Goal: Information Seeking & Learning: Learn about a topic

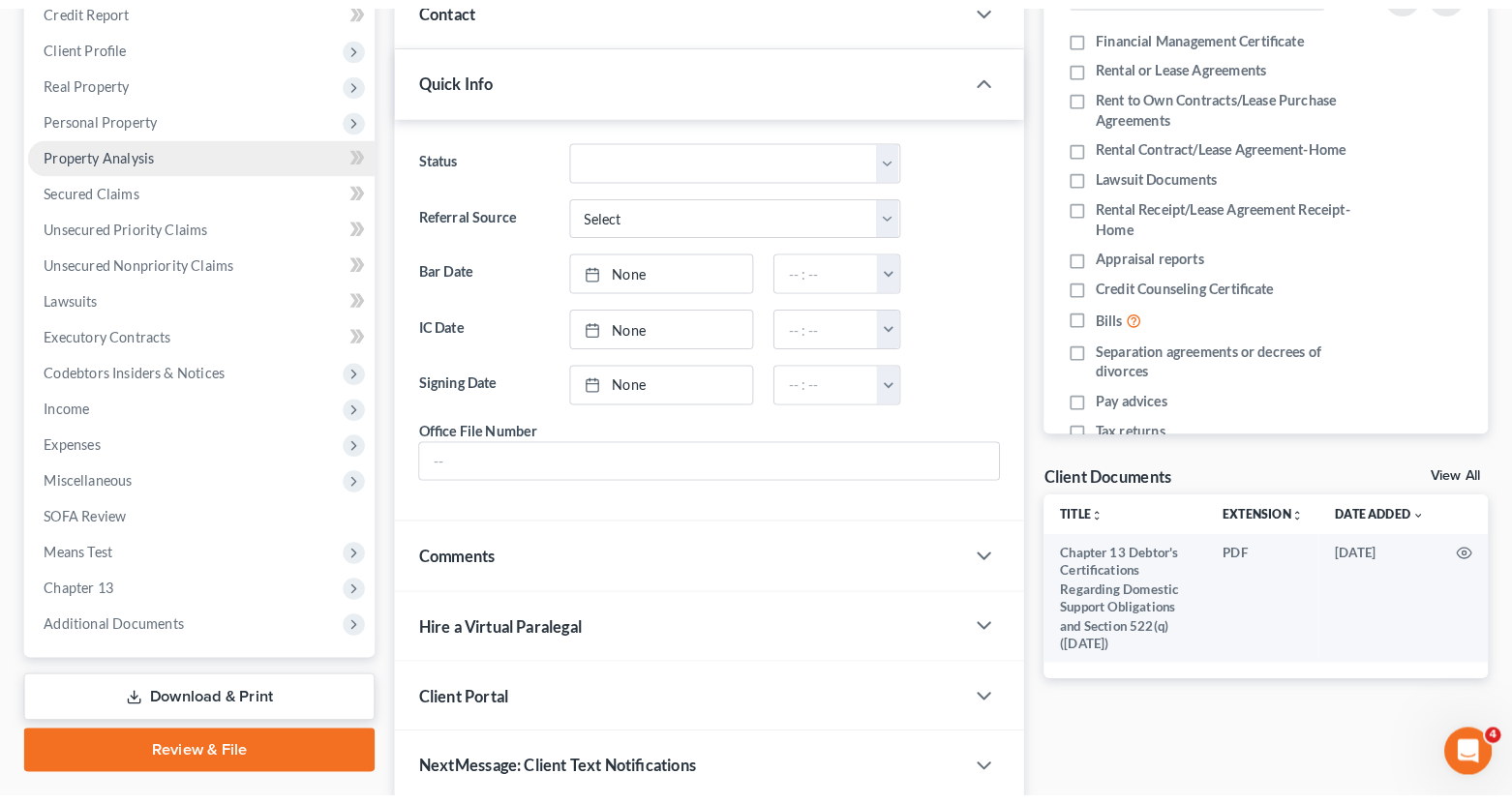
scroll to position [301, 0]
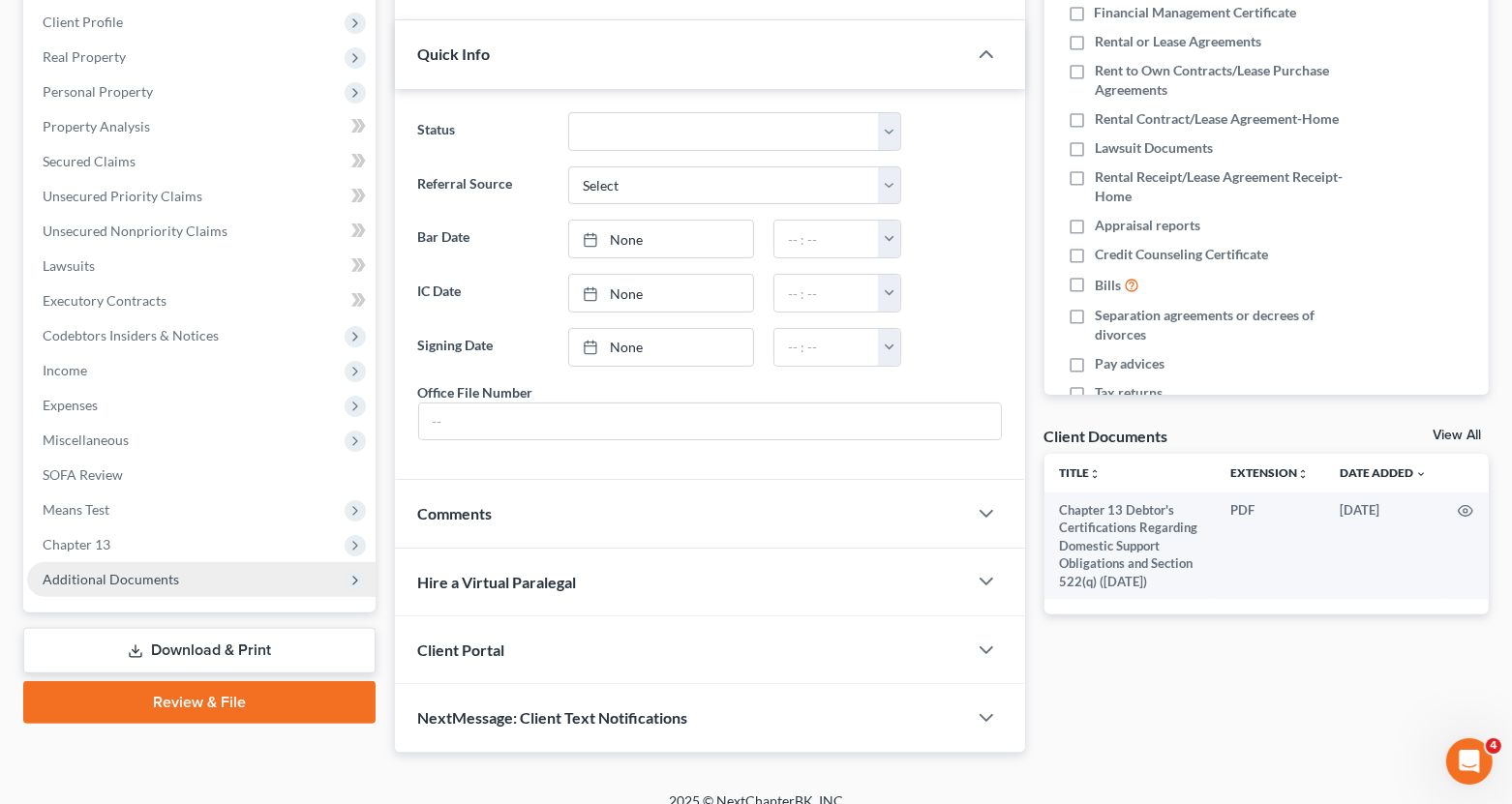
click at [155, 576] on span "Additional Documents" at bounding box center [111, 579] width 137 height 17
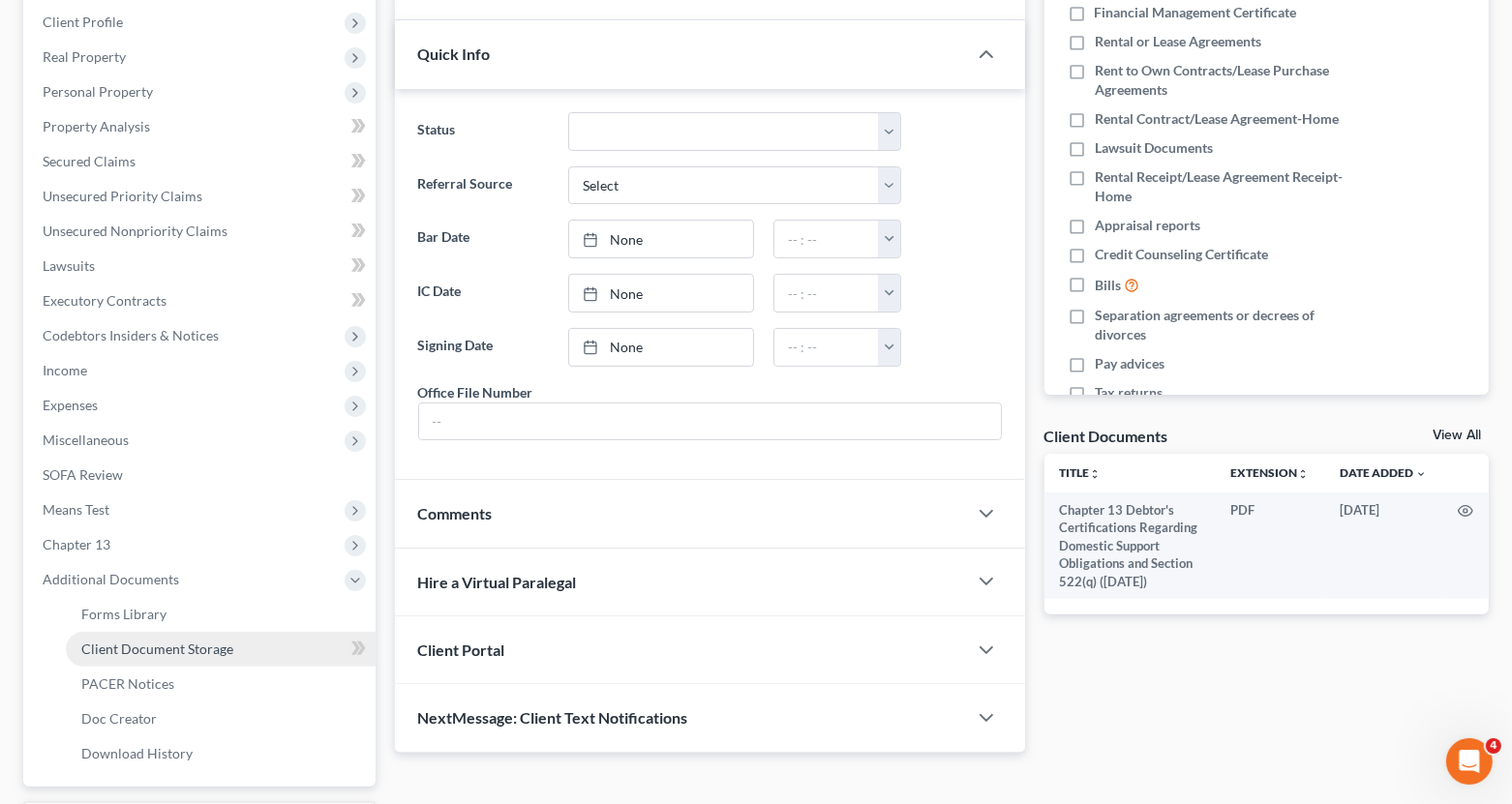
click at [211, 647] on span "Client Document Storage" at bounding box center [157, 649] width 152 height 17
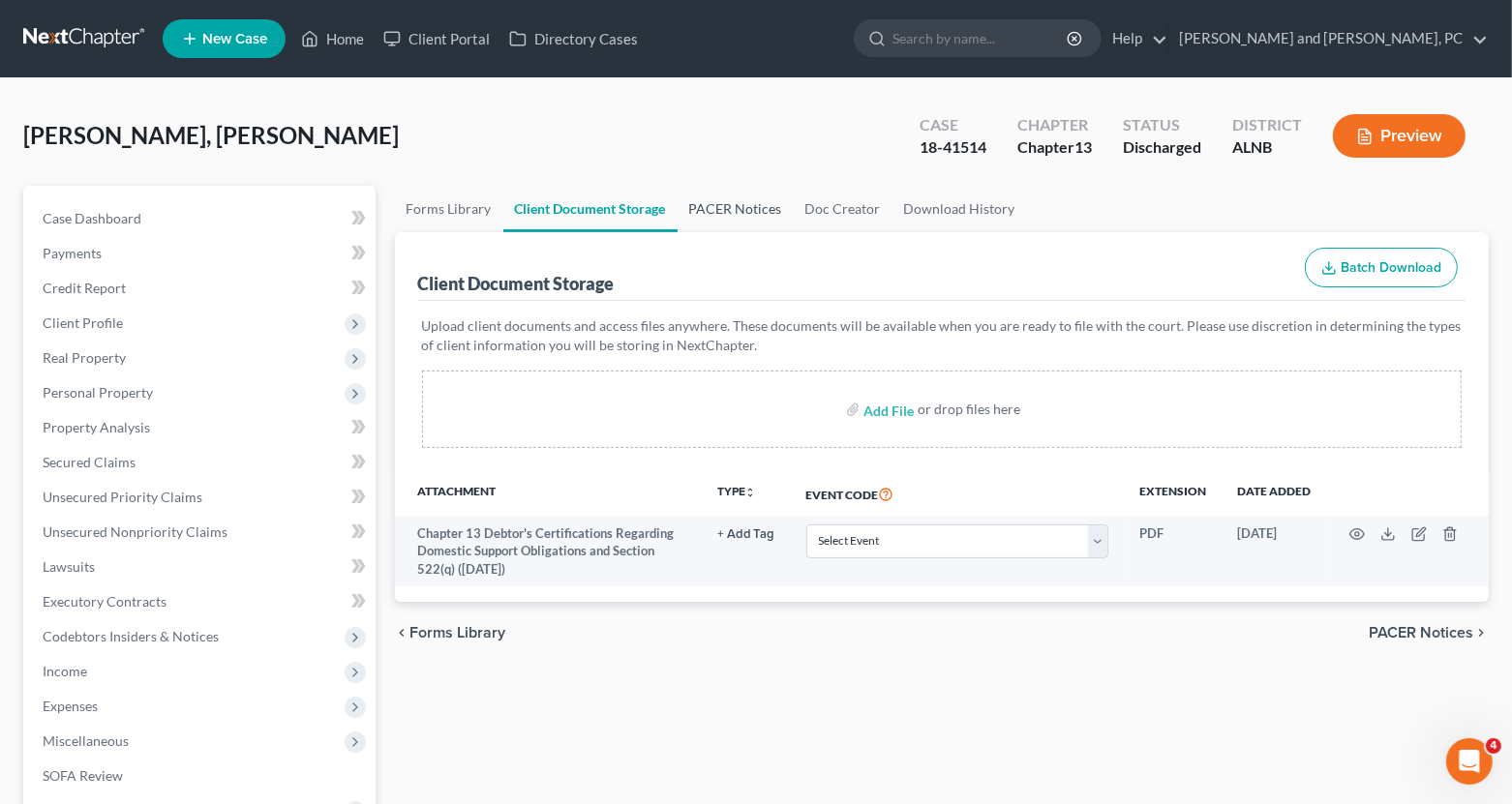
click at [766, 213] on link "PACER Notices" at bounding box center [735, 209] width 116 height 47
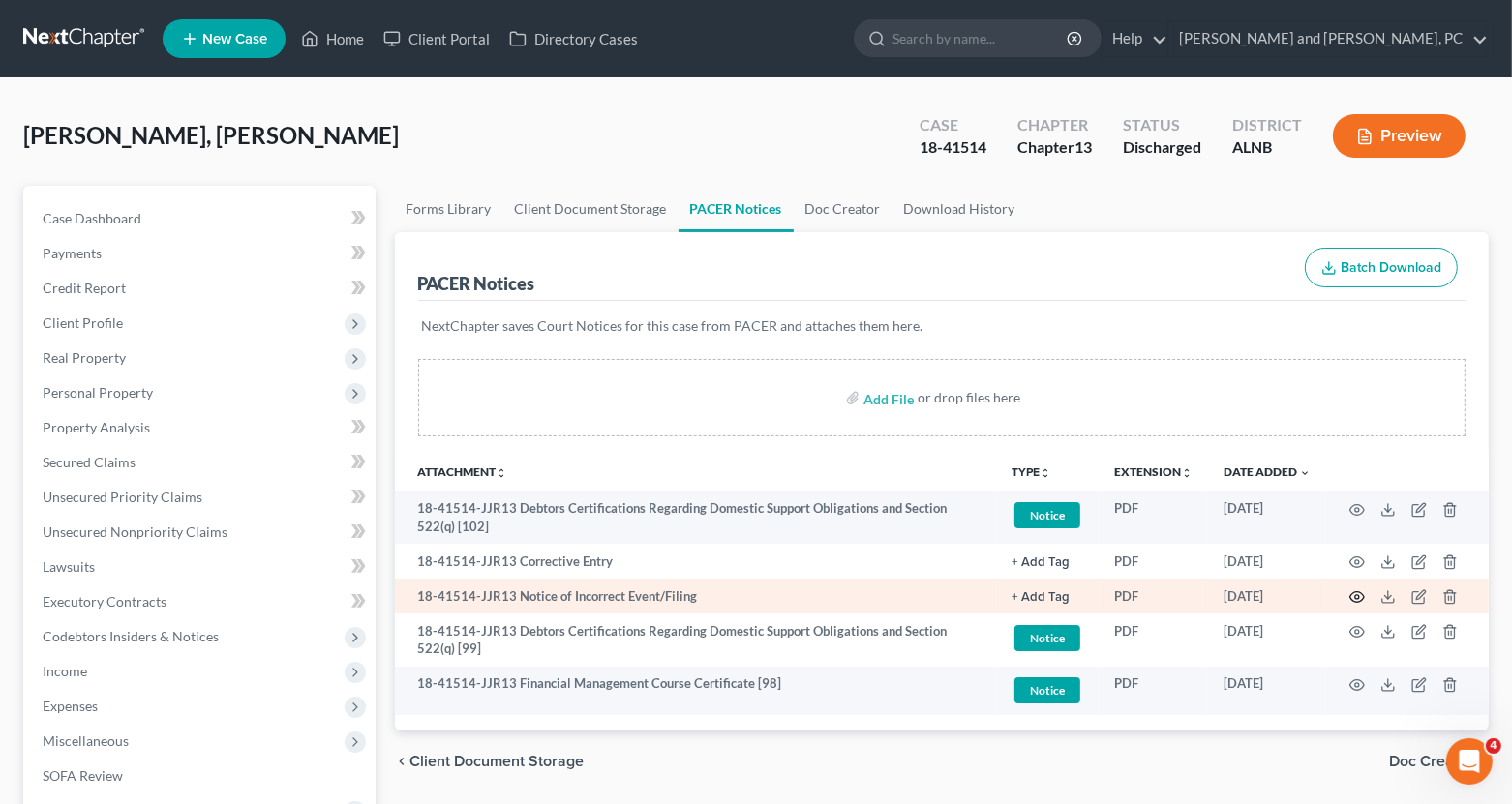
click at [1358, 597] on icon "button" at bounding box center [1357, 597] width 16 height 16
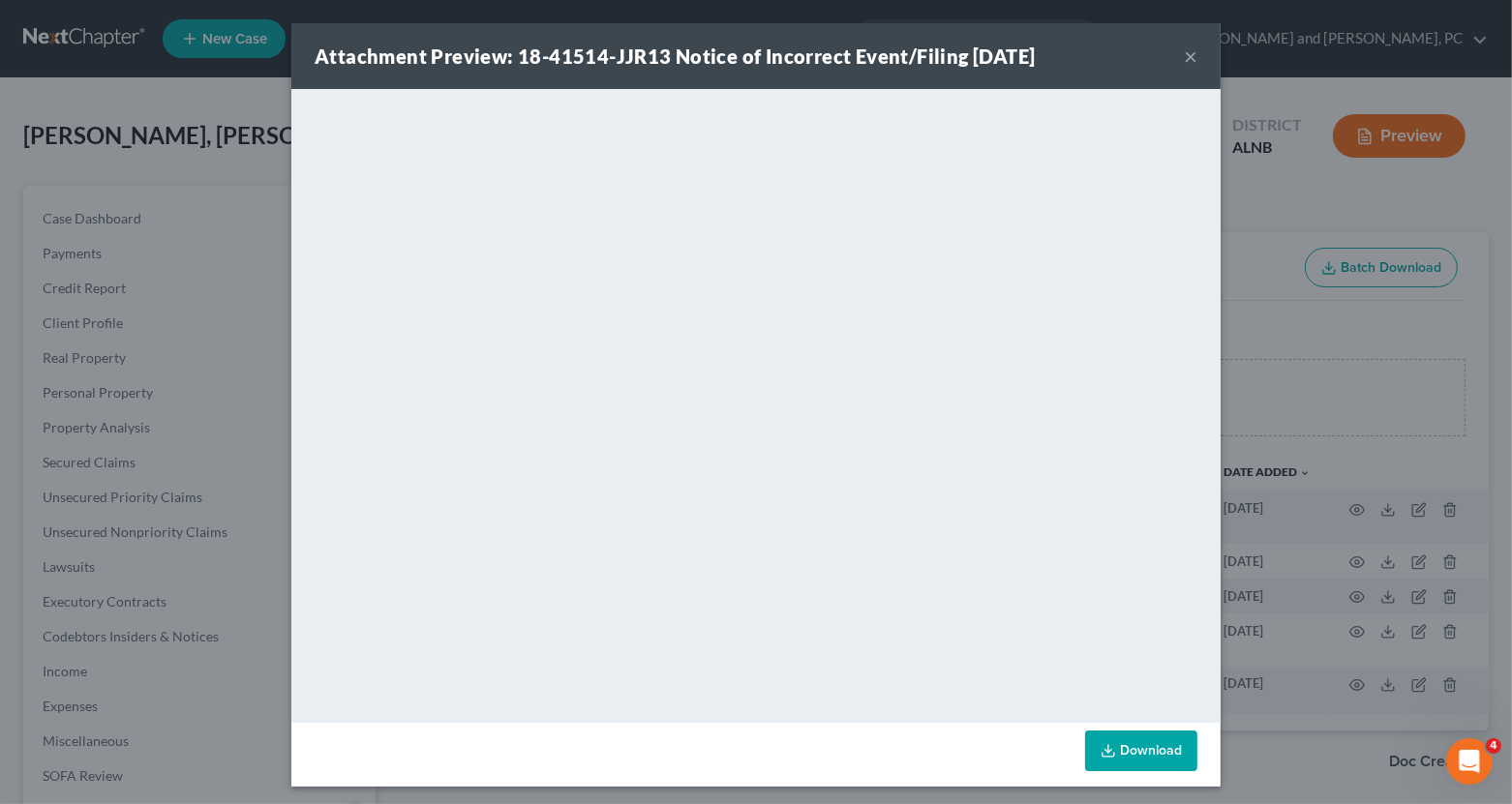
click at [1193, 53] on button "×" at bounding box center [1191, 57] width 14 height 23
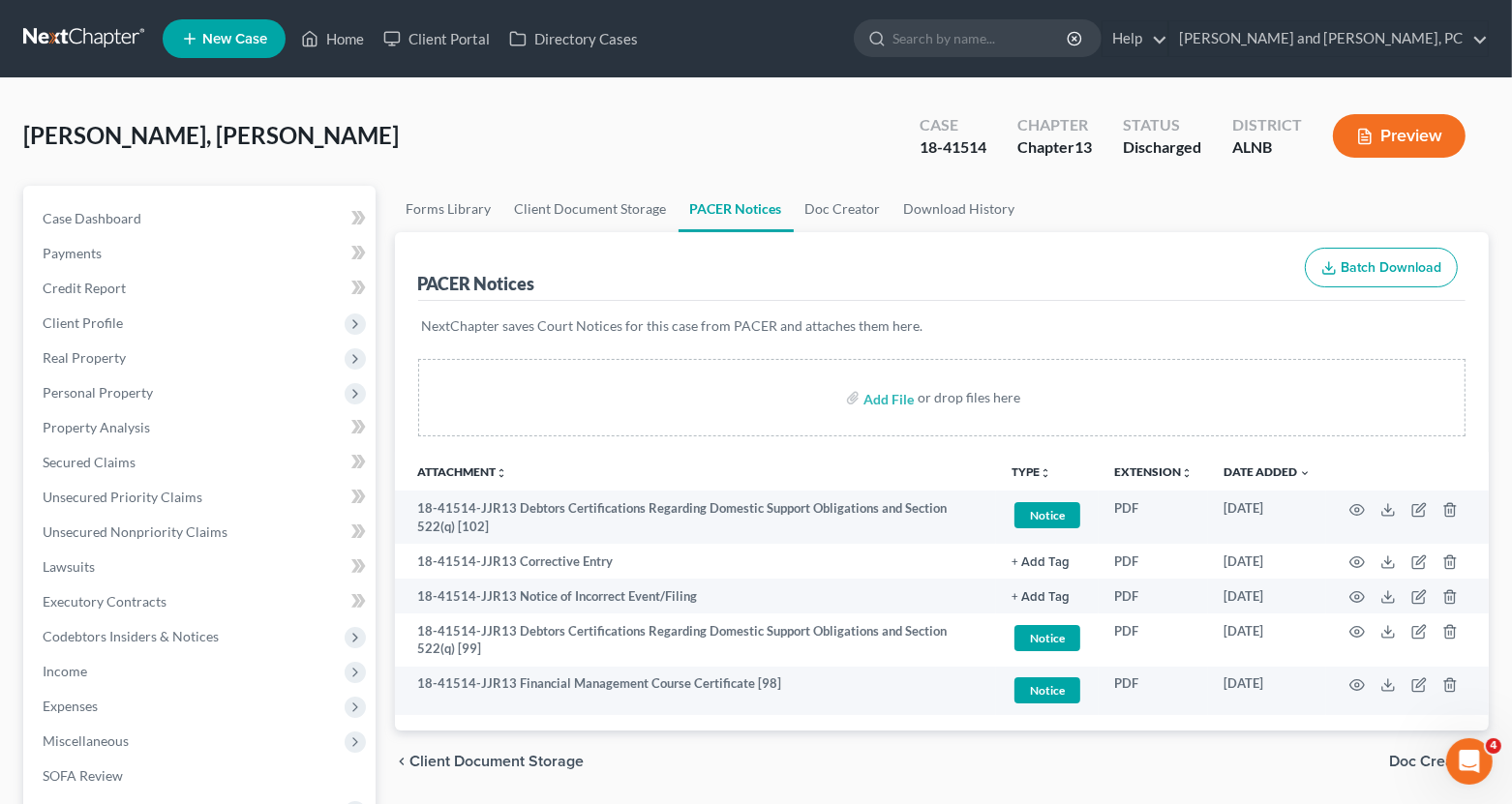
click at [1410, 126] on button "Preview" at bounding box center [1400, 136] width 133 height 44
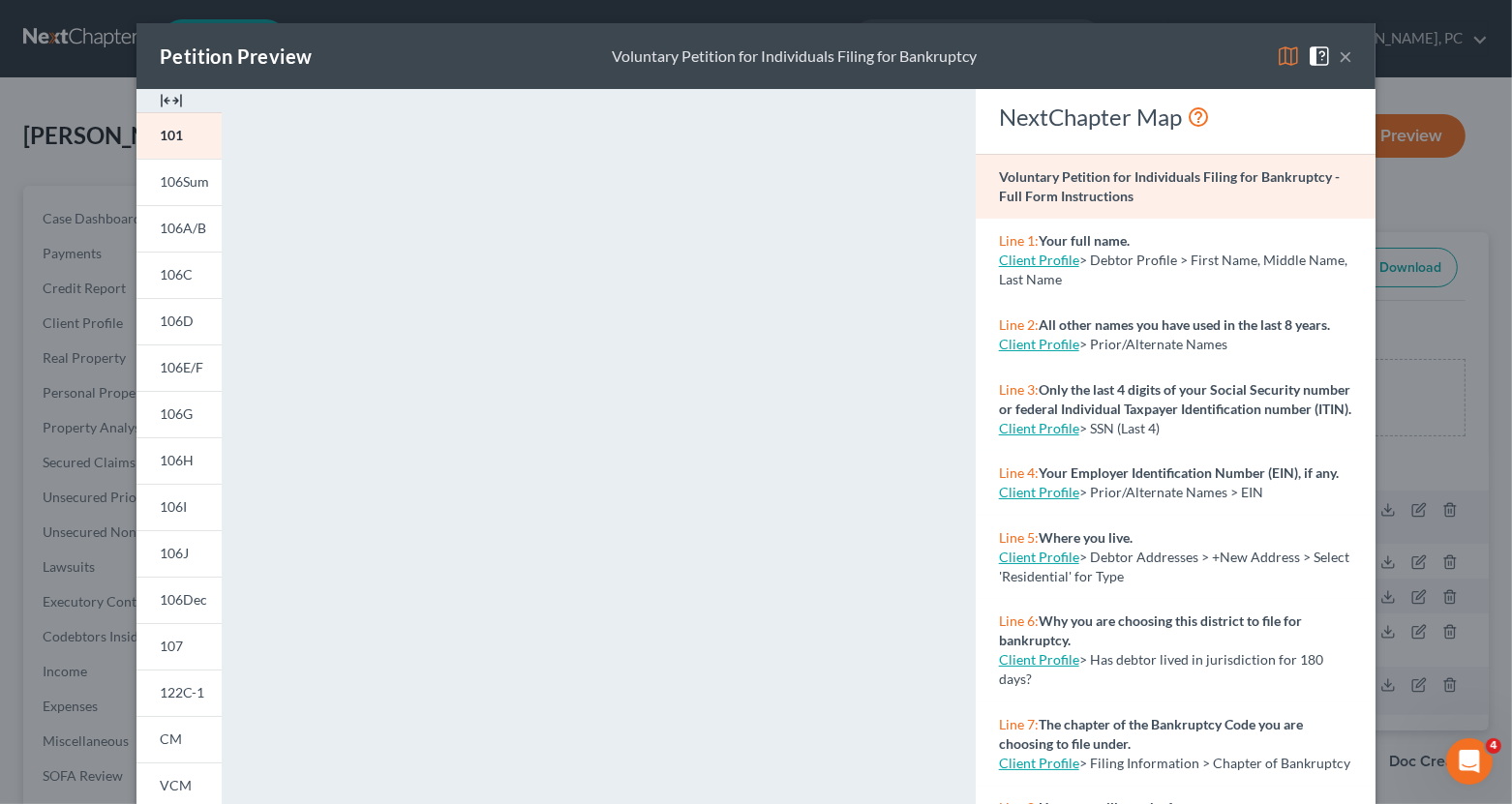
click at [1348, 52] on button "×" at bounding box center [1345, 57] width 14 height 23
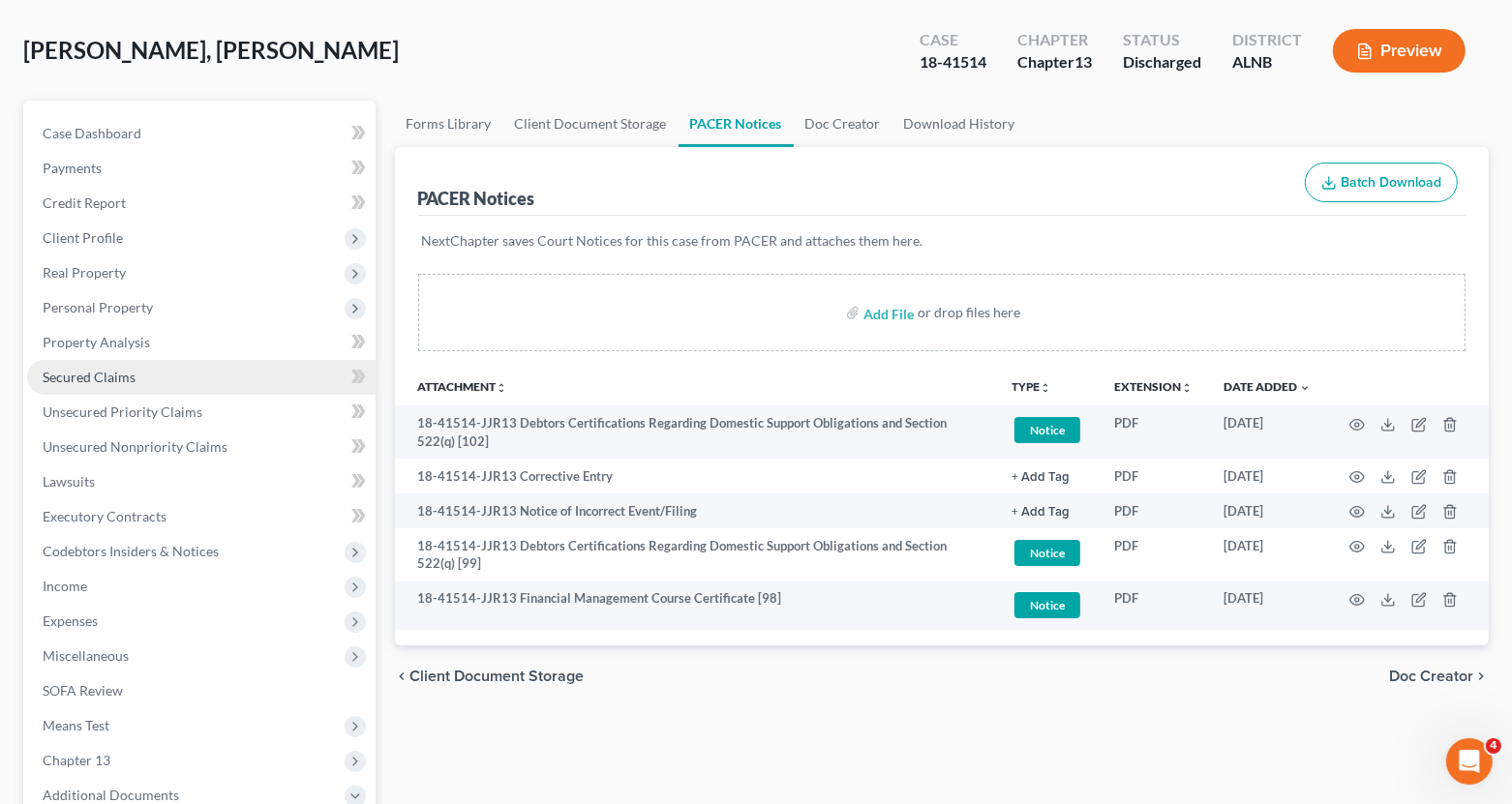
scroll to position [467, 0]
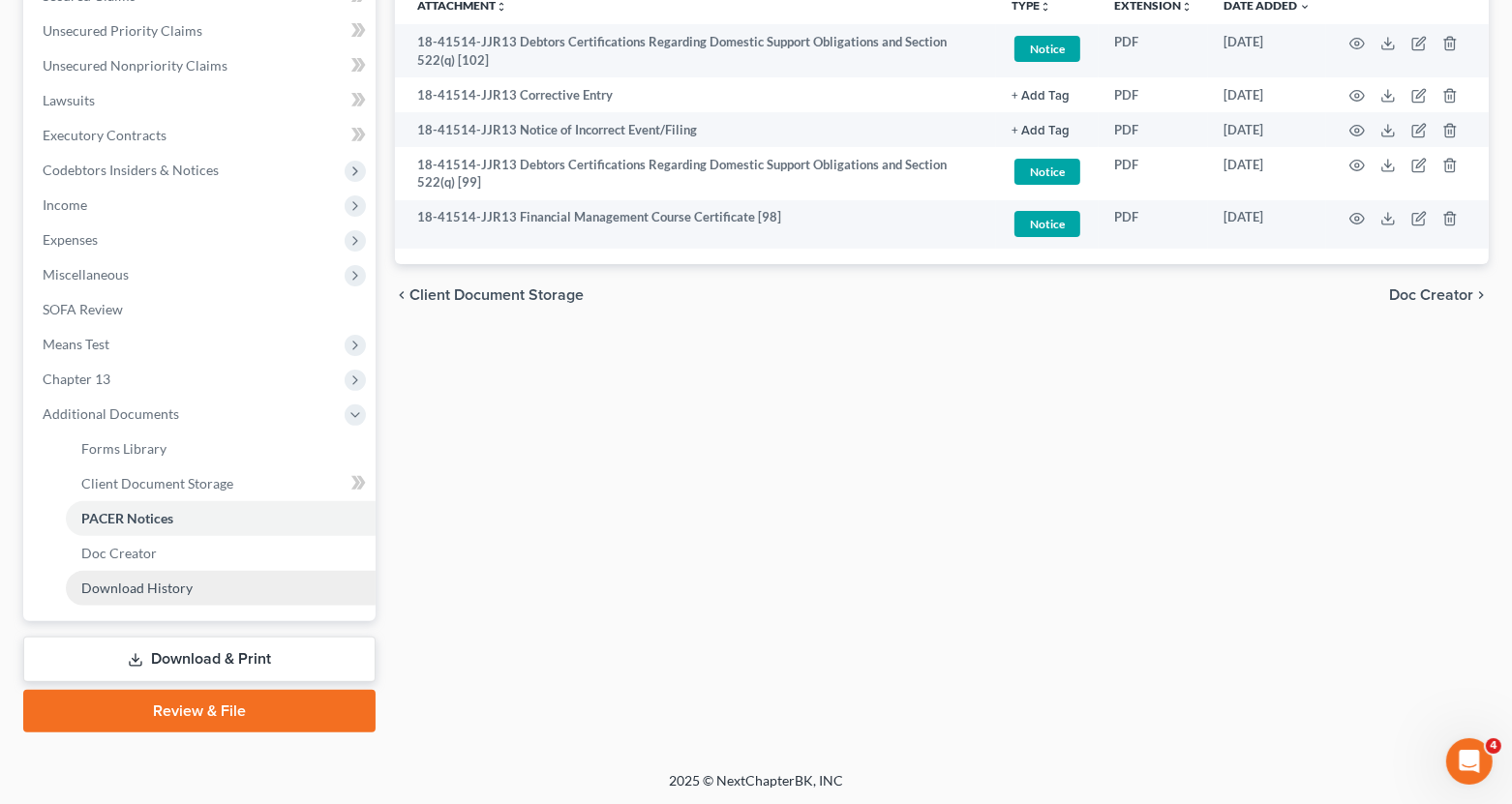
click at [252, 586] on link "Download History" at bounding box center [220, 589] width 310 height 35
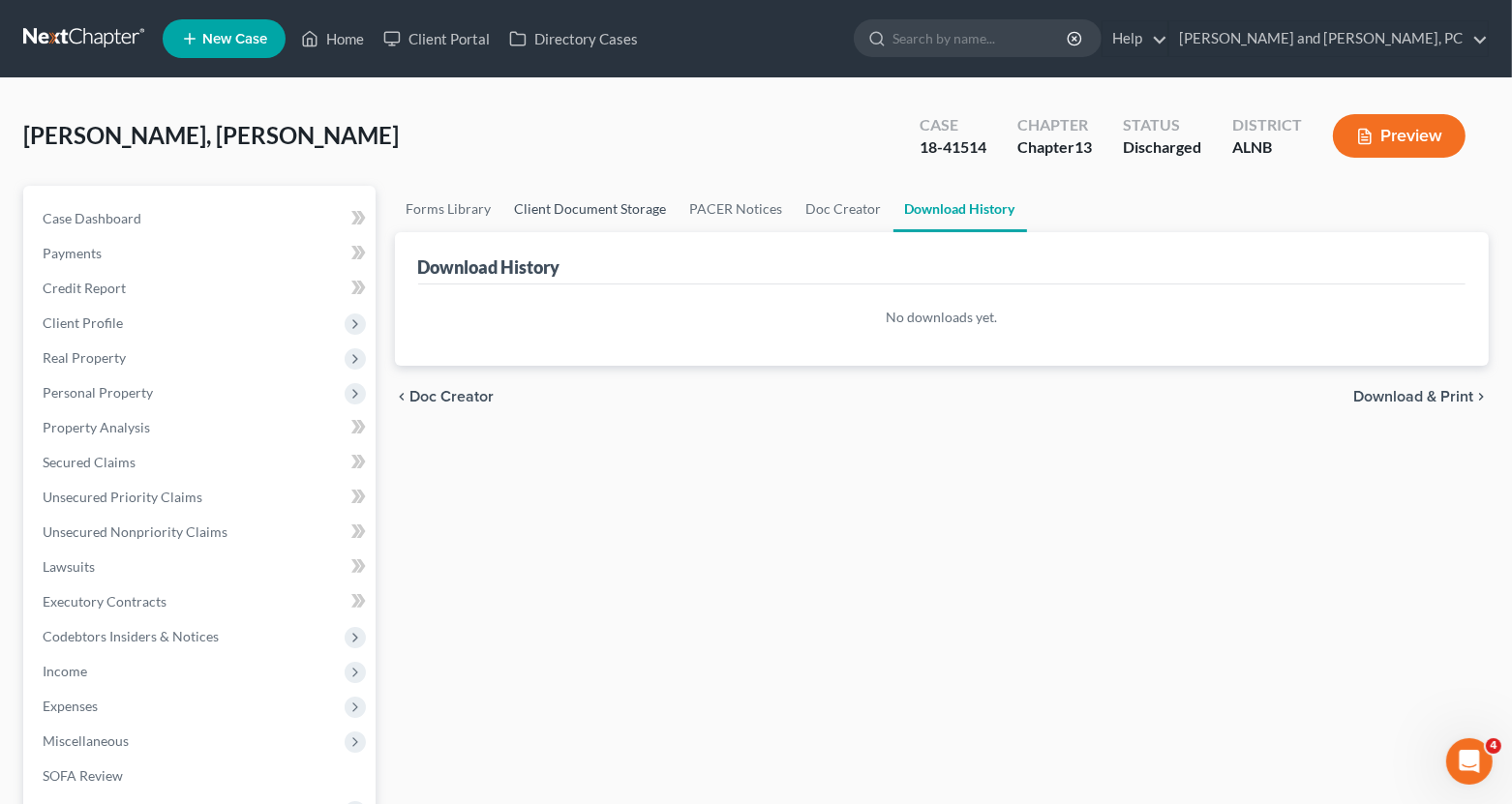
click at [593, 208] on link "Client Document Storage" at bounding box center [590, 209] width 175 height 47
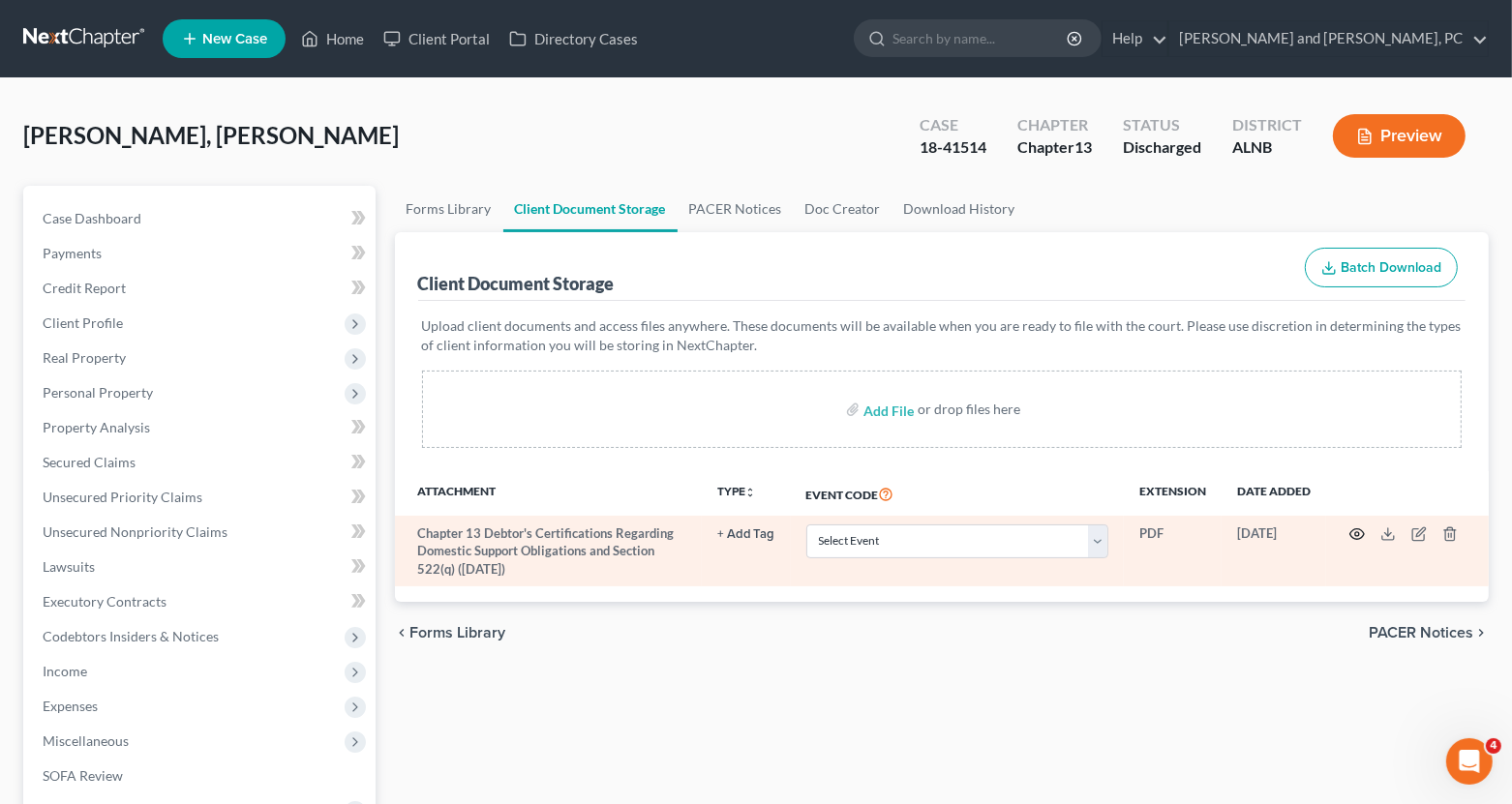
click at [1356, 532] on circle "button" at bounding box center [1357, 534] width 4 height 4
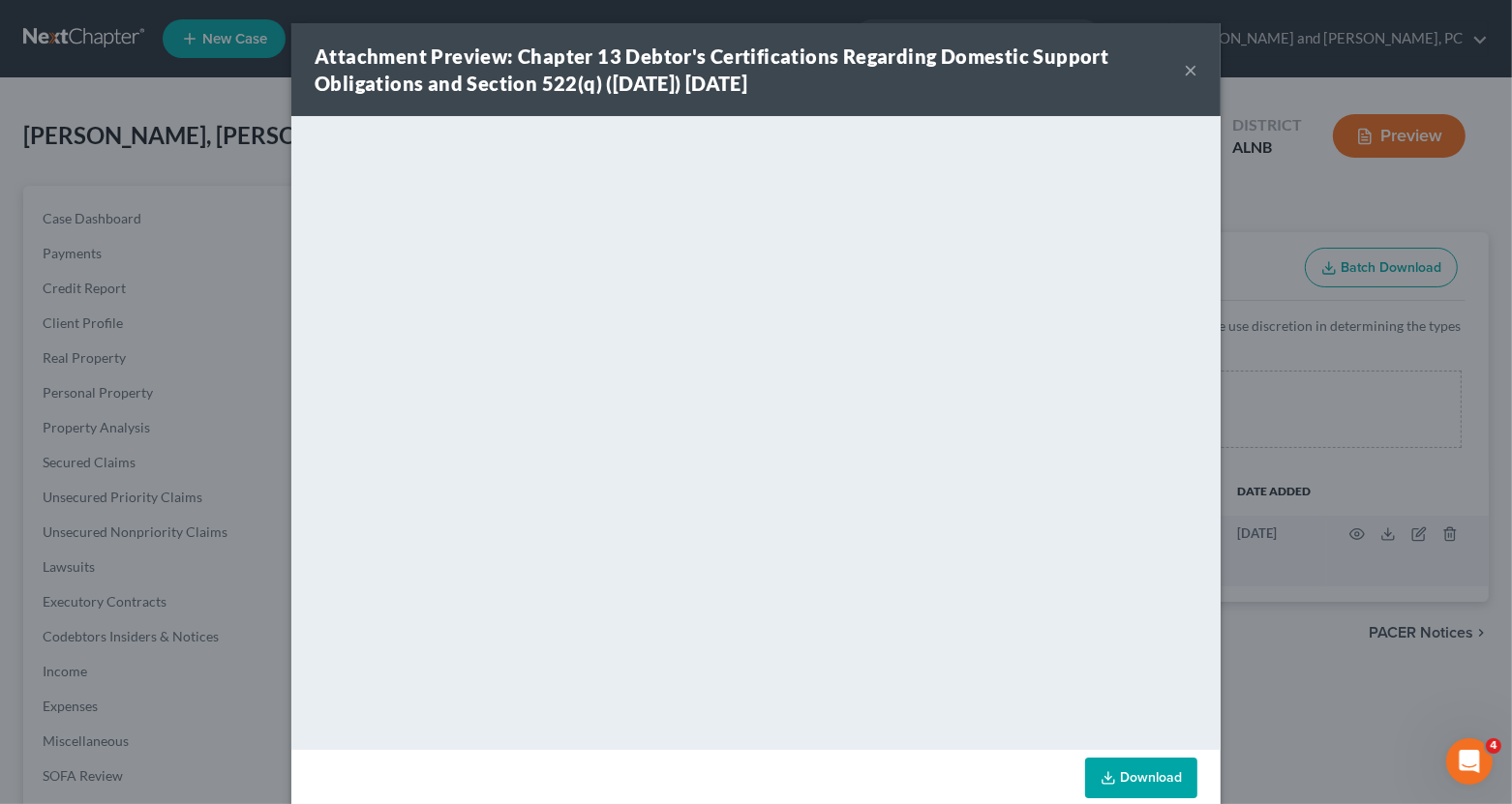
click at [1193, 70] on button "×" at bounding box center [1191, 69] width 14 height 23
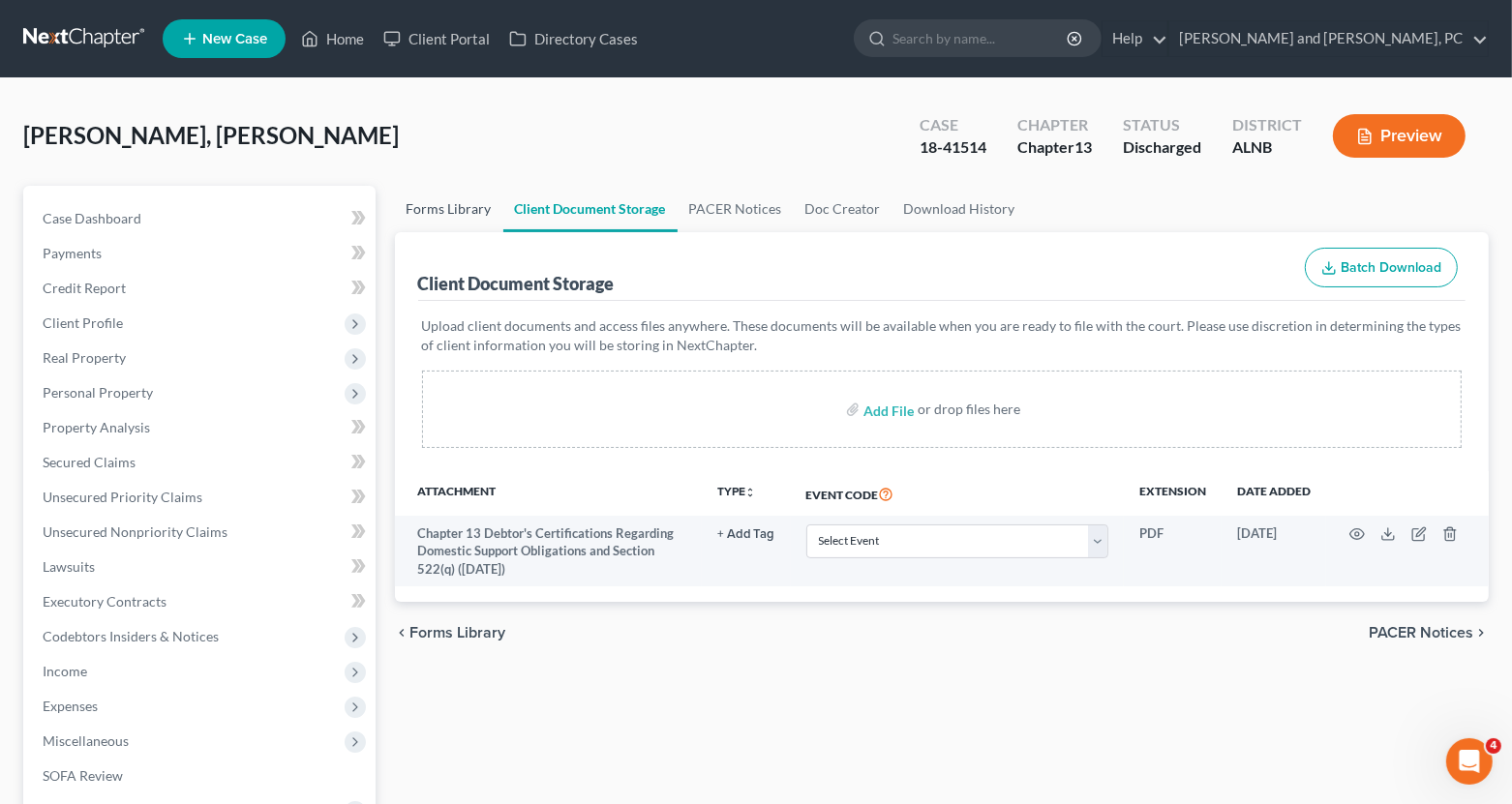
click at [469, 213] on link "Forms Library" at bounding box center [448, 209] width 108 height 47
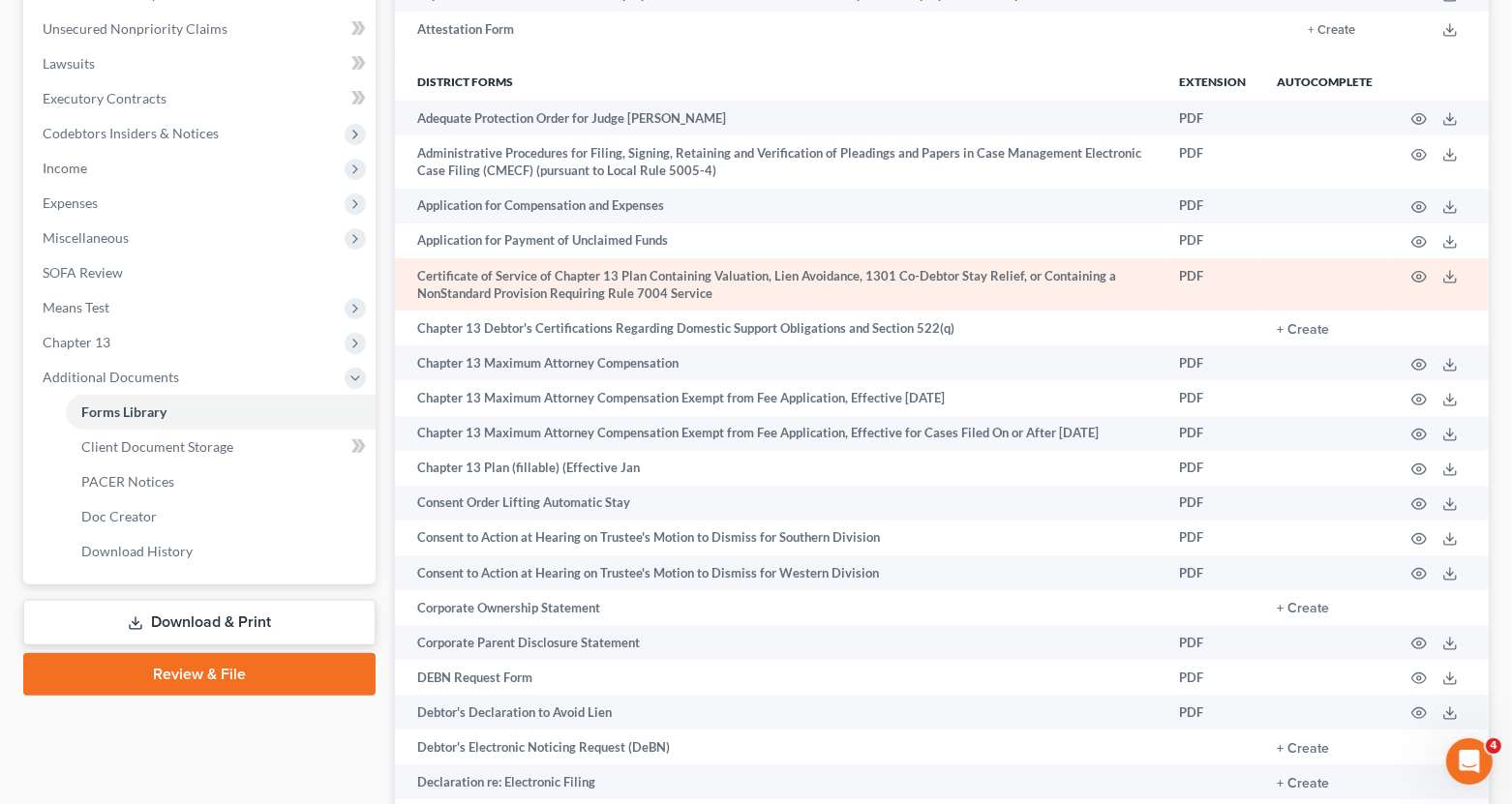
scroll to position [506, 0]
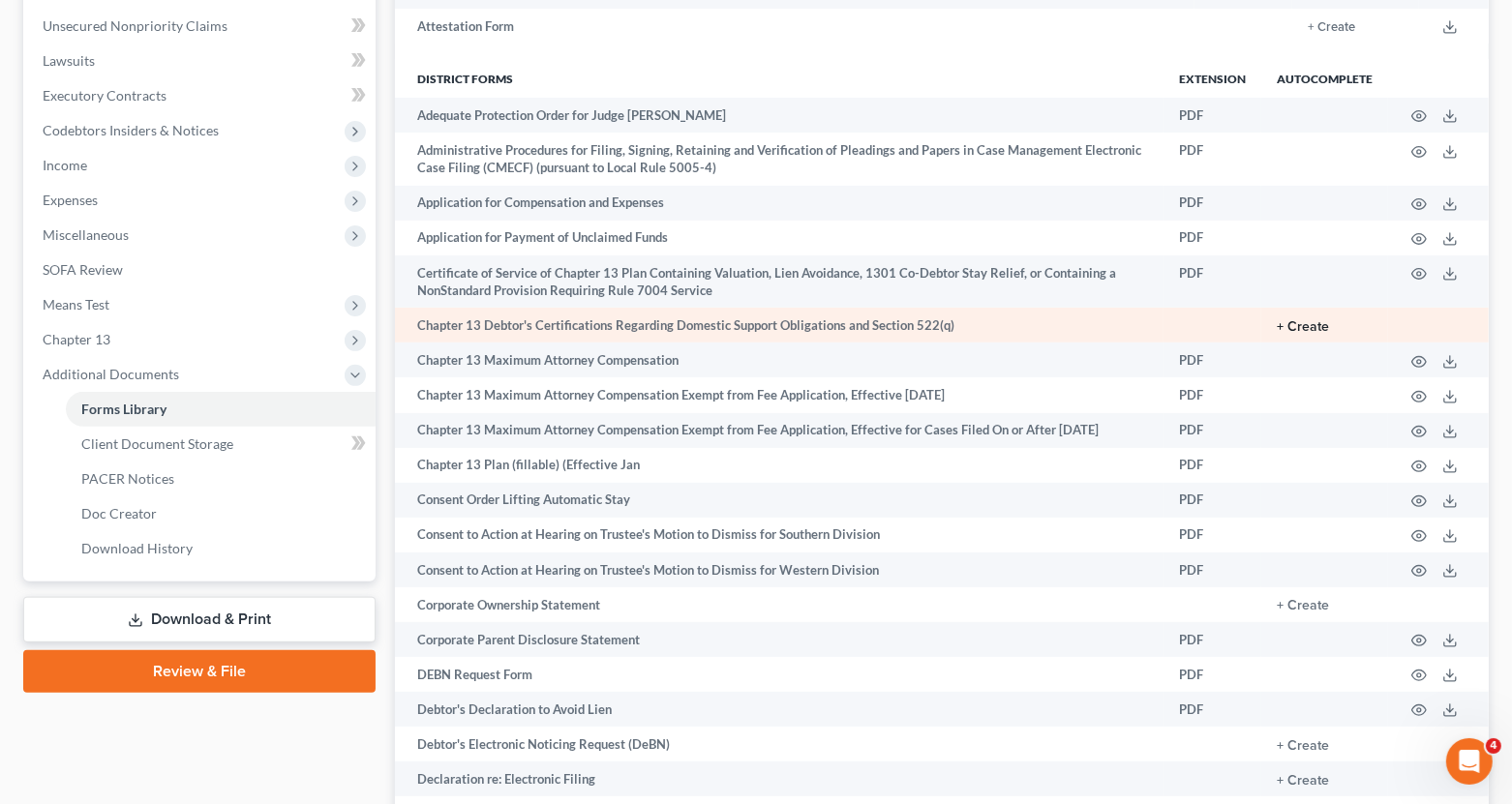
click at [1319, 329] on button "+ Create" at bounding box center [1303, 327] width 53 height 14
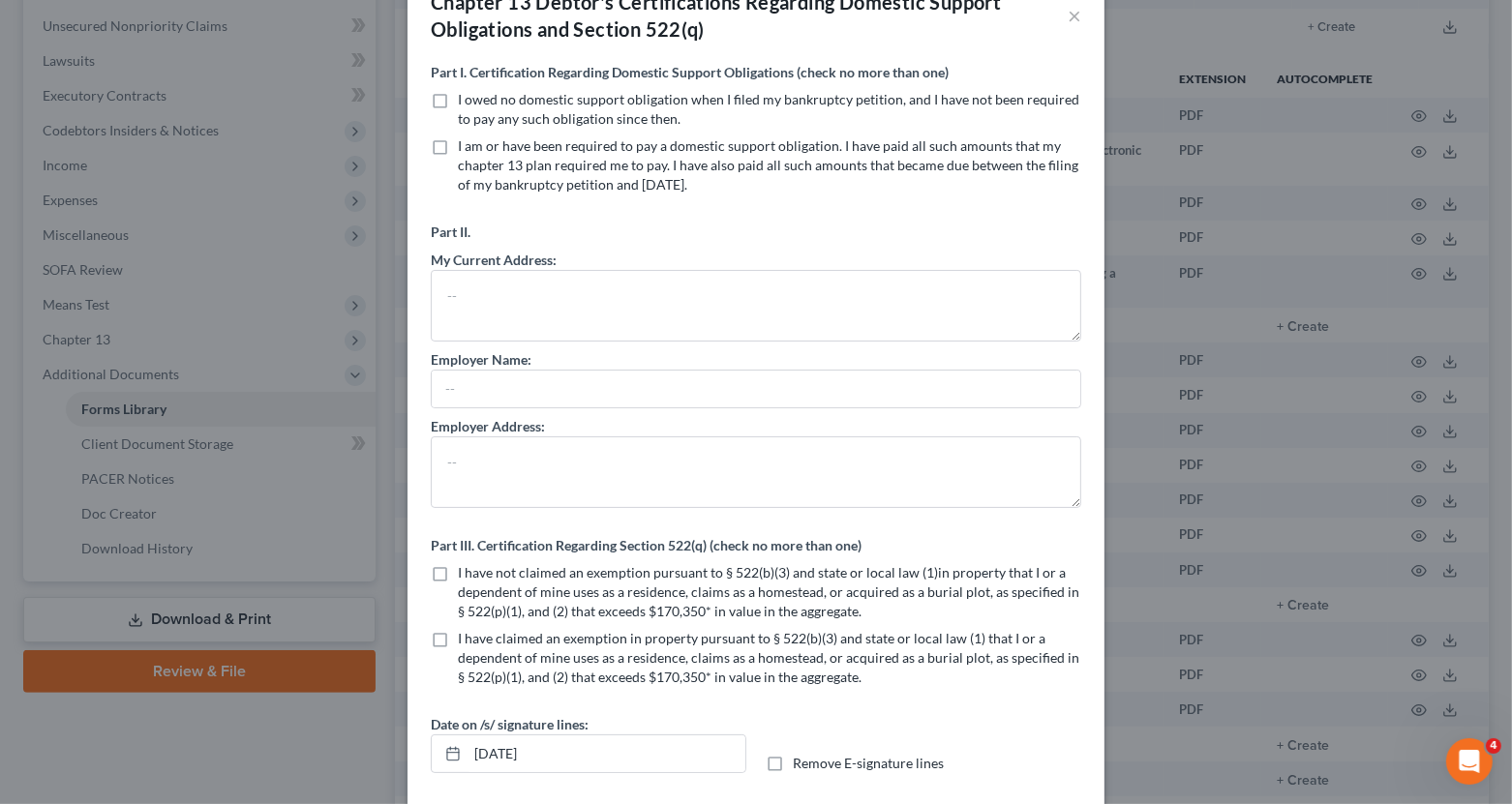
scroll to position [0, 0]
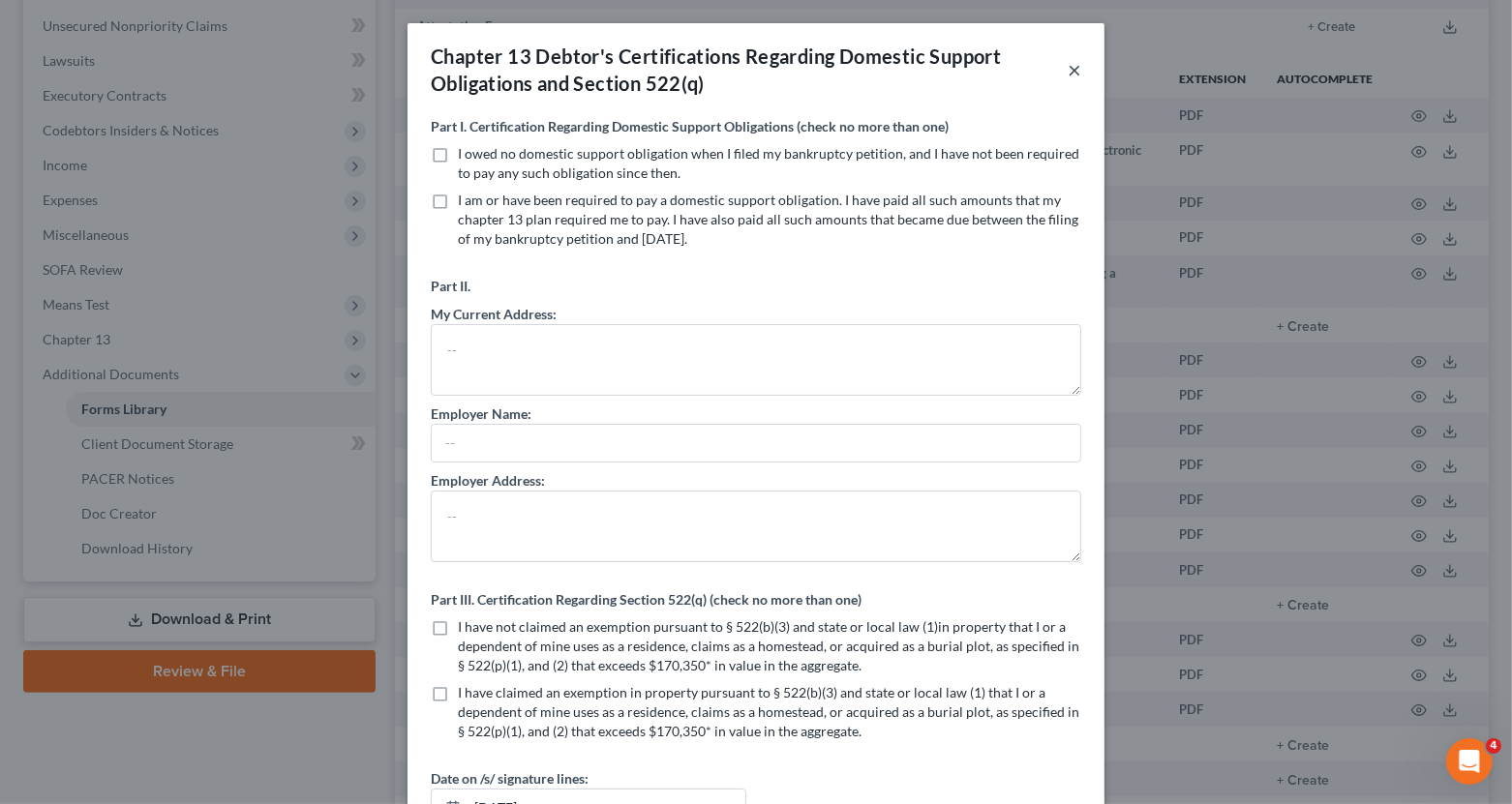
click at [1073, 71] on button "×" at bounding box center [1074, 69] width 14 height 23
